Goal: Find specific page/section

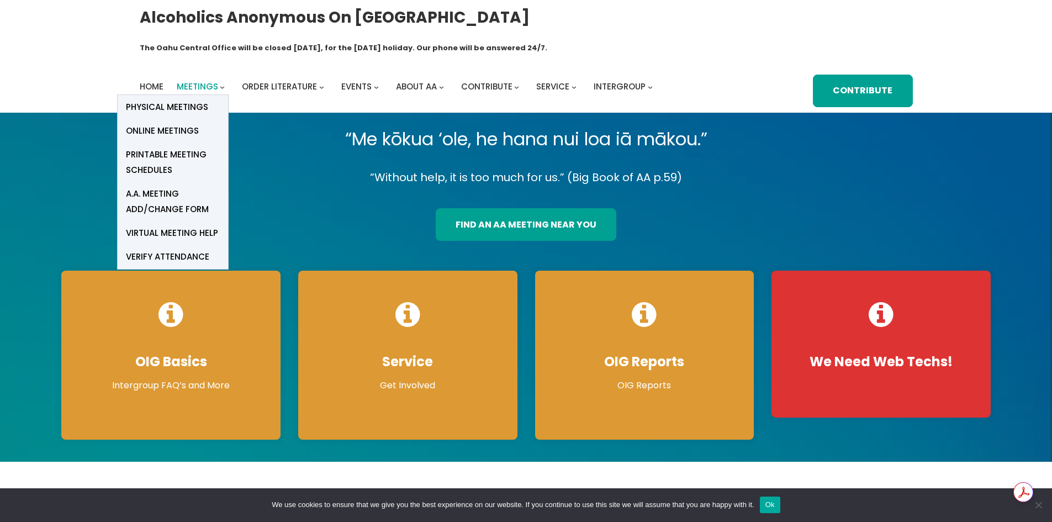
click at [216, 81] on span "Meetings" at bounding box center [197, 87] width 41 height 12
click at [177, 123] on span "Online Meetings" at bounding box center [162, 130] width 73 height 15
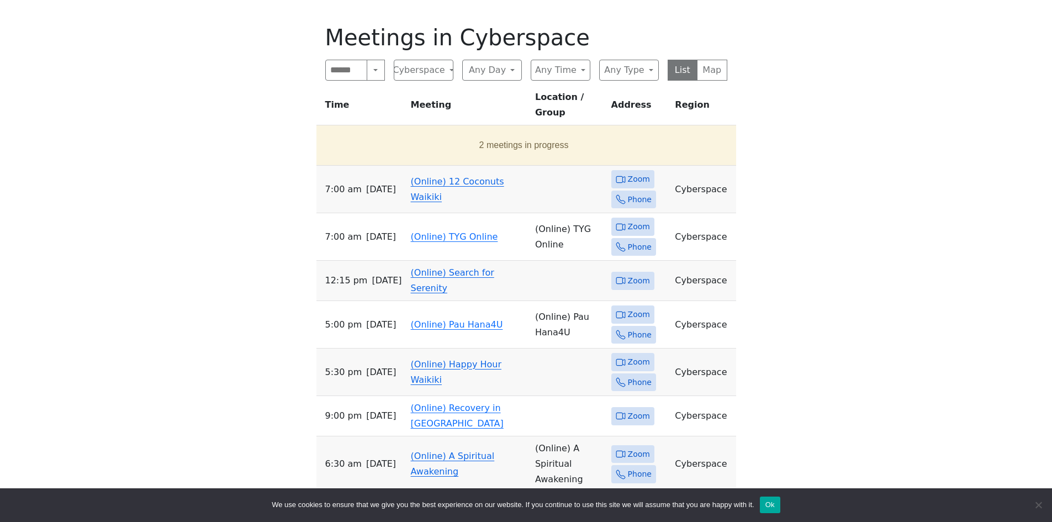
scroll to position [457, 0]
click at [424, 177] on link "(Online) 12 Coconuts Waikiki" at bounding box center [457, 190] width 93 height 26
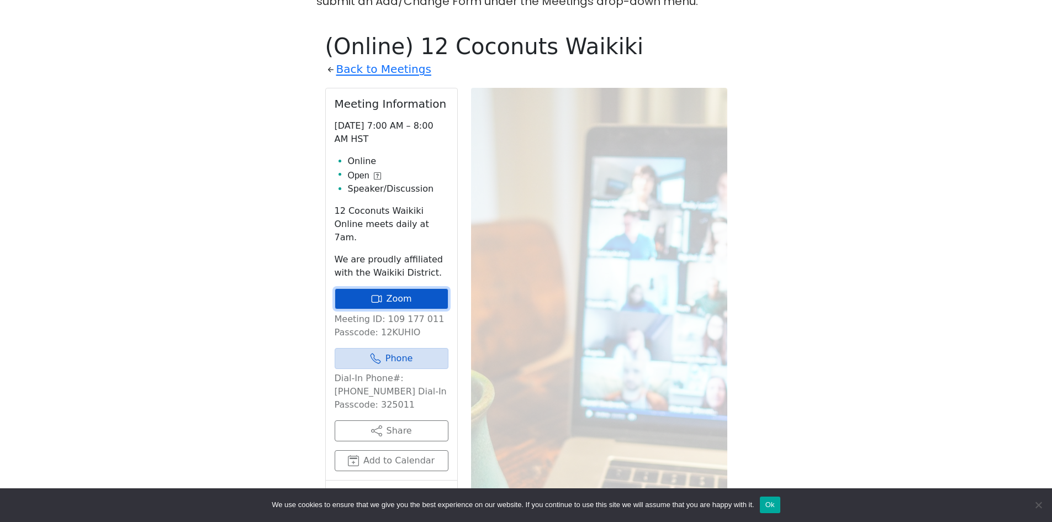
click at [399, 288] on link "Zoom" at bounding box center [392, 298] width 114 height 21
click at [421, 288] on link "Zoom" at bounding box center [392, 298] width 114 height 21
